Goal: Navigation & Orientation: Find specific page/section

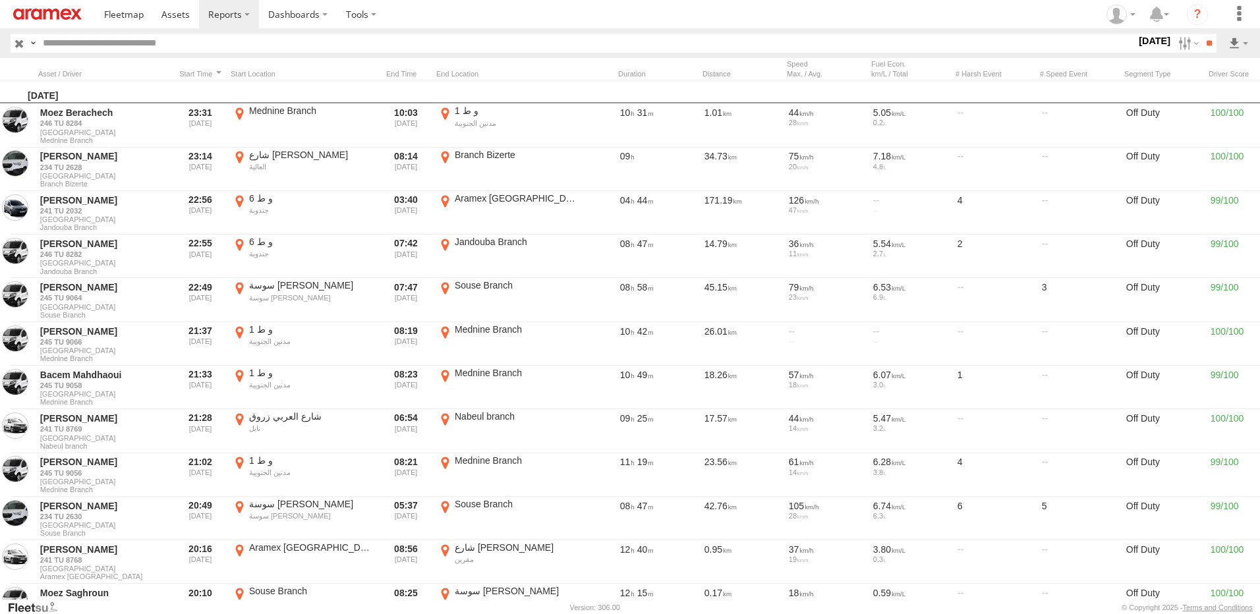
click at [53, 11] on img at bounding box center [47, 14] width 69 height 11
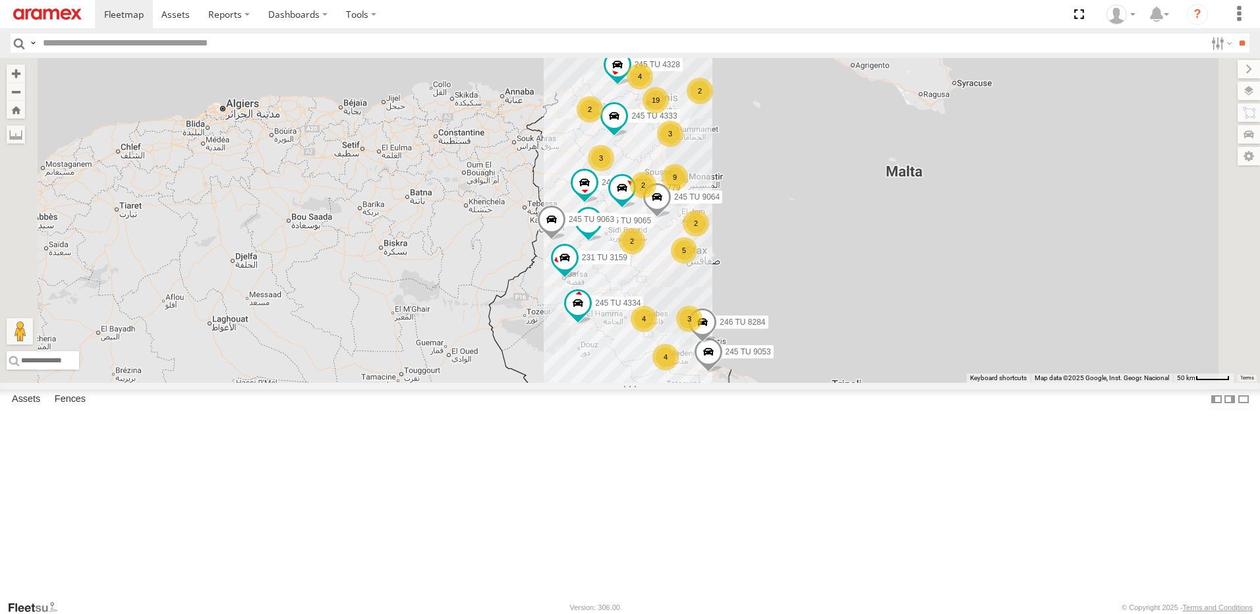
click at [697, 264] on div "5" at bounding box center [684, 250] width 26 height 26
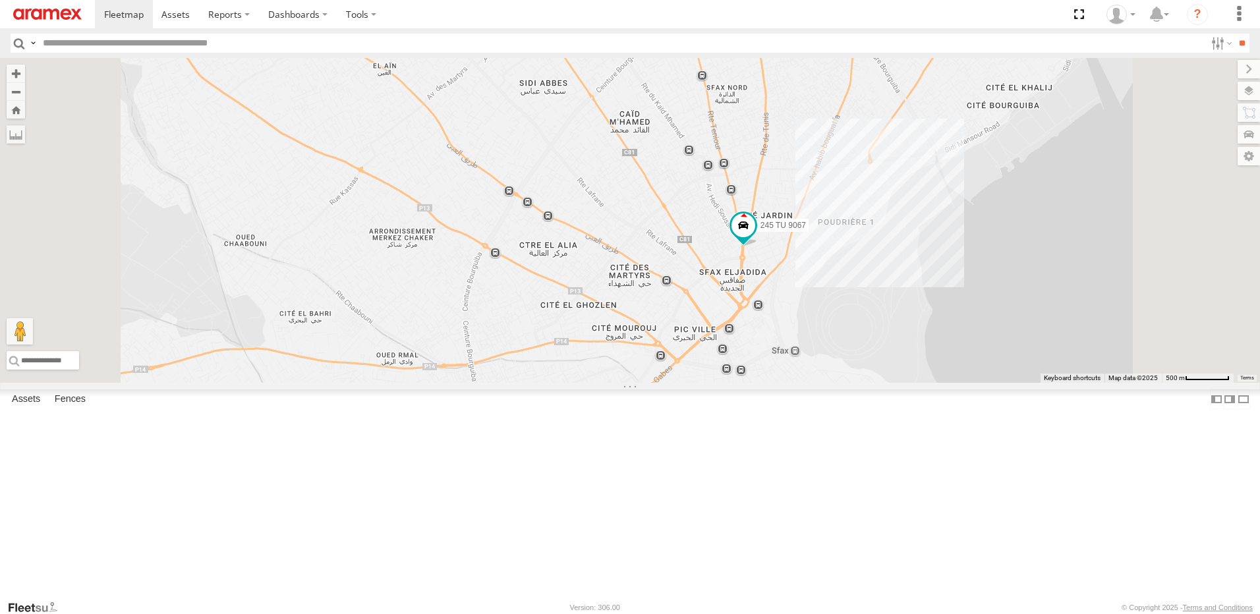
drag, startPoint x: 768, startPoint y: 448, endPoint x: 784, endPoint y: 358, distance: 91.1
click at [784, 358] on div "245 TU 4334 231 TU 3159 245 TU 9053 246 TU 8284 245 TU 4333 245 TU 9065 245 TU …" at bounding box center [630, 220] width 1260 height 325
